Goal: Find specific page/section: Find specific page/section

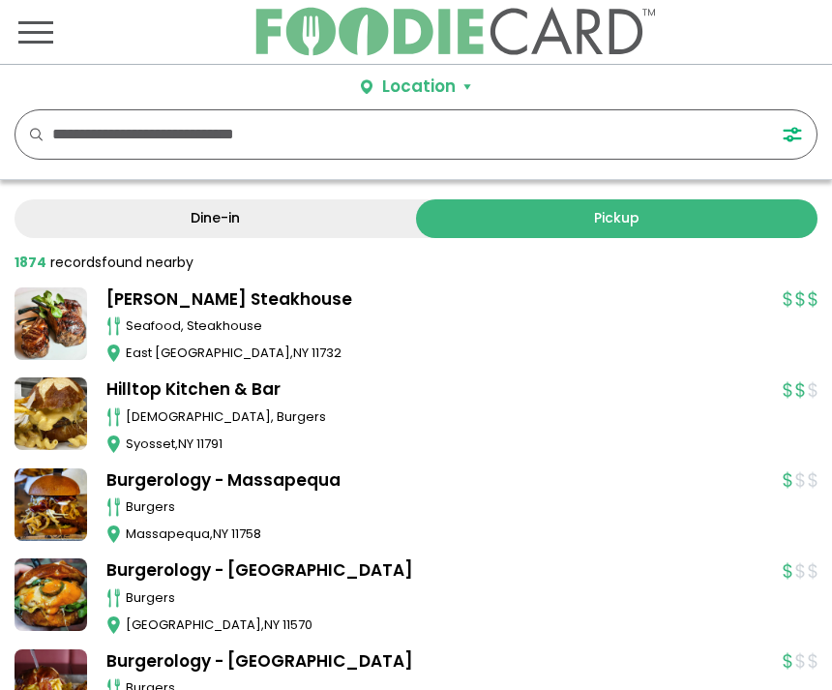
click at [409, 84] on div "Location" at bounding box center [419, 86] width 74 height 25
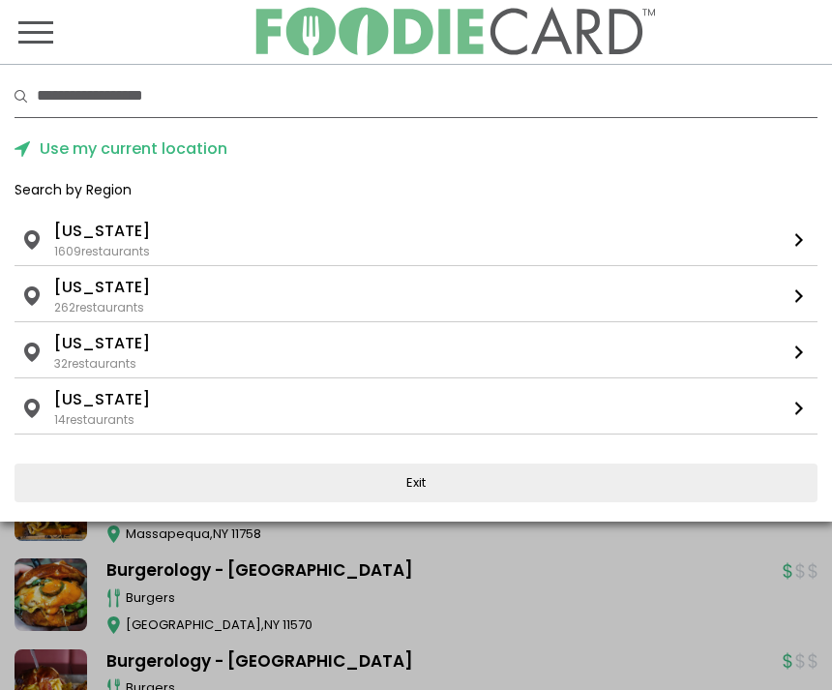
click at [103, 240] on li "[US_STATE]" at bounding box center [102, 231] width 96 height 23
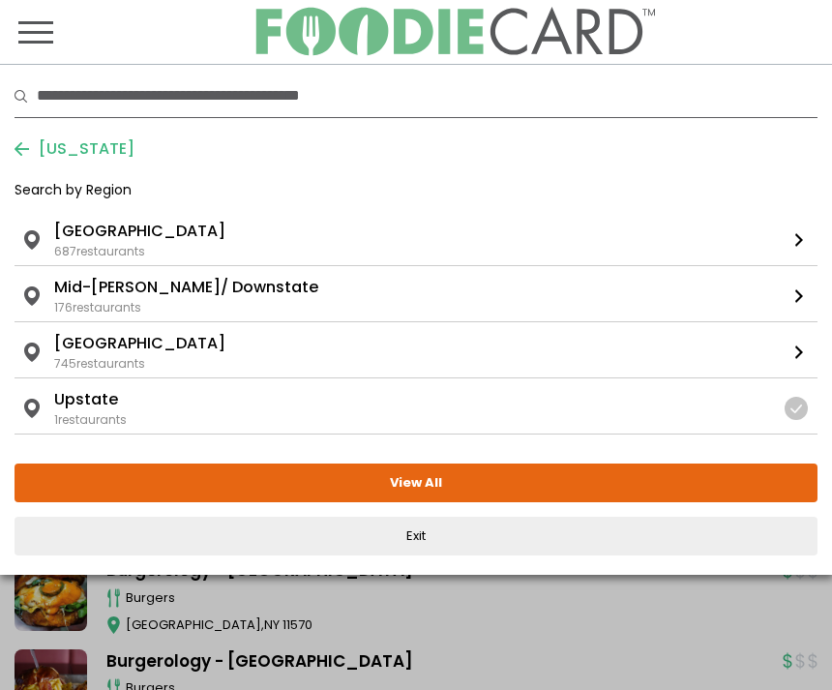
click at [107, 231] on li "[GEOGRAPHIC_DATA]" at bounding box center [139, 231] width 171 height 23
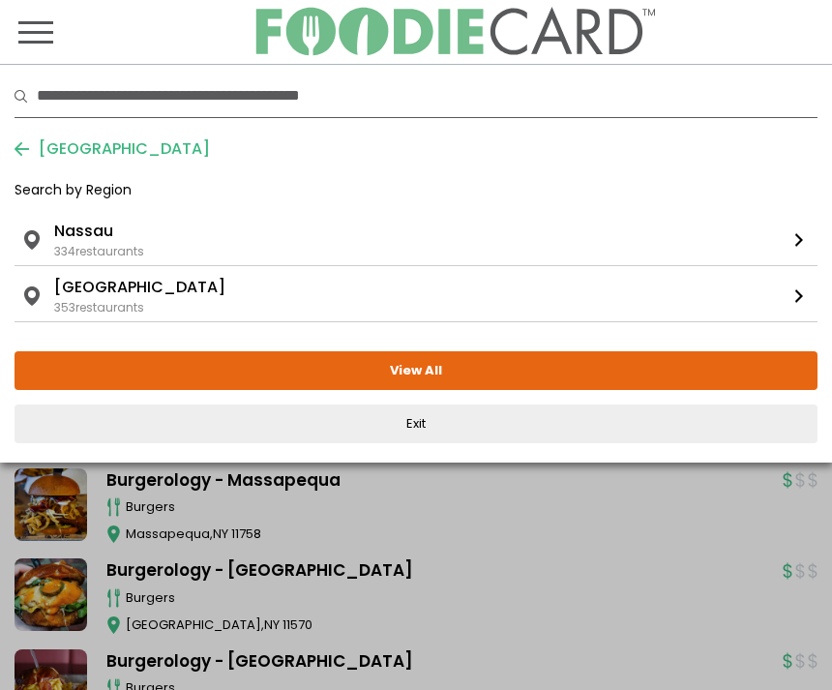
click at [82, 304] on div "353 restaurants" at bounding box center [99, 307] width 90 height 17
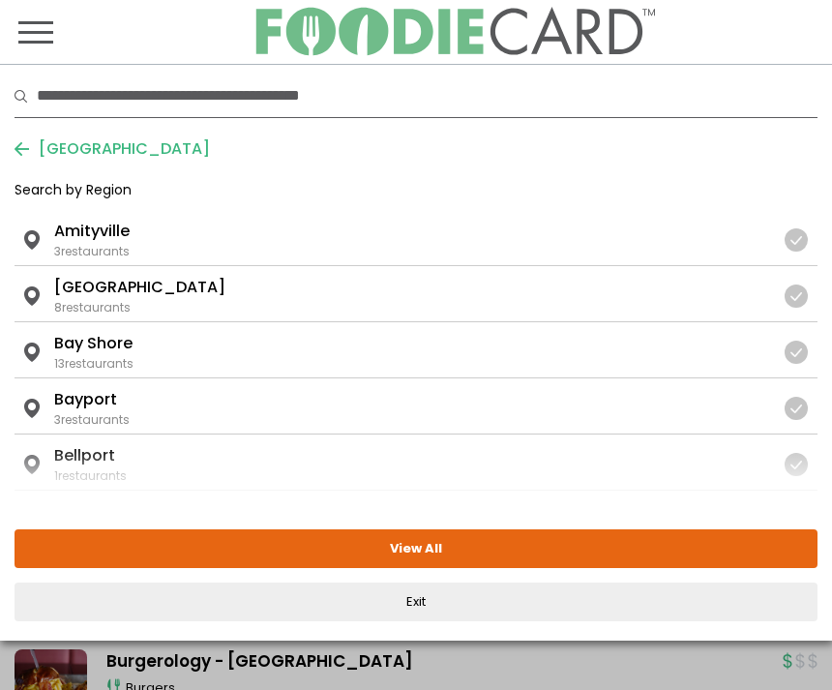
click at [100, 352] on li "Bay Shore" at bounding box center [93, 343] width 78 height 23
click at [102, 293] on li "[GEOGRAPHIC_DATA]" at bounding box center [139, 287] width 171 height 23
click at [99, 353] on li "Bay Shore" at bounding box center [93, 343] width 78 height 23
click at [397, 556] on button "View Selected ( 1 )" at bounding box center [416, 548] width 803 height 39
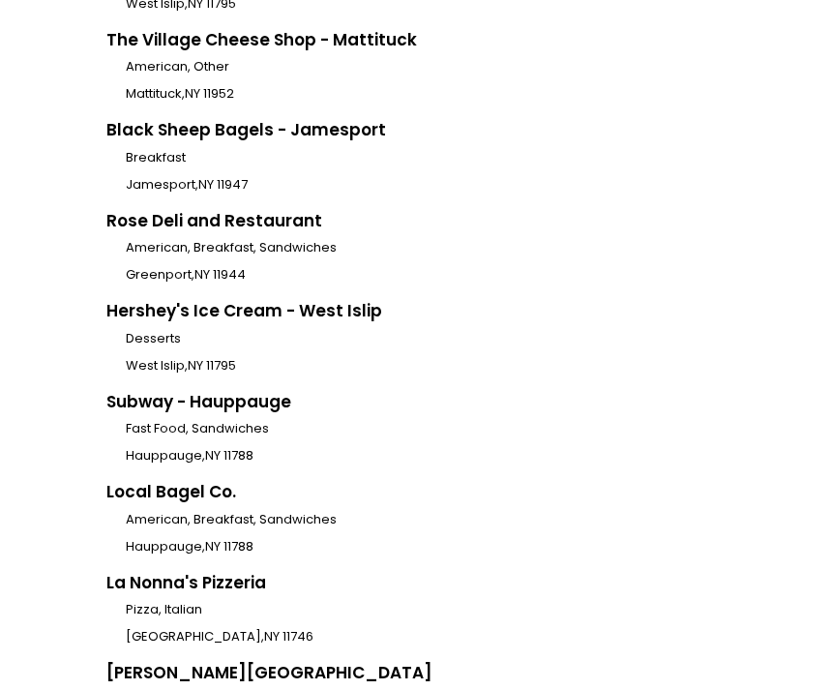
scroll to position [40156, 0]
